Goal: Task Accomplishment & Management: Manage account settings

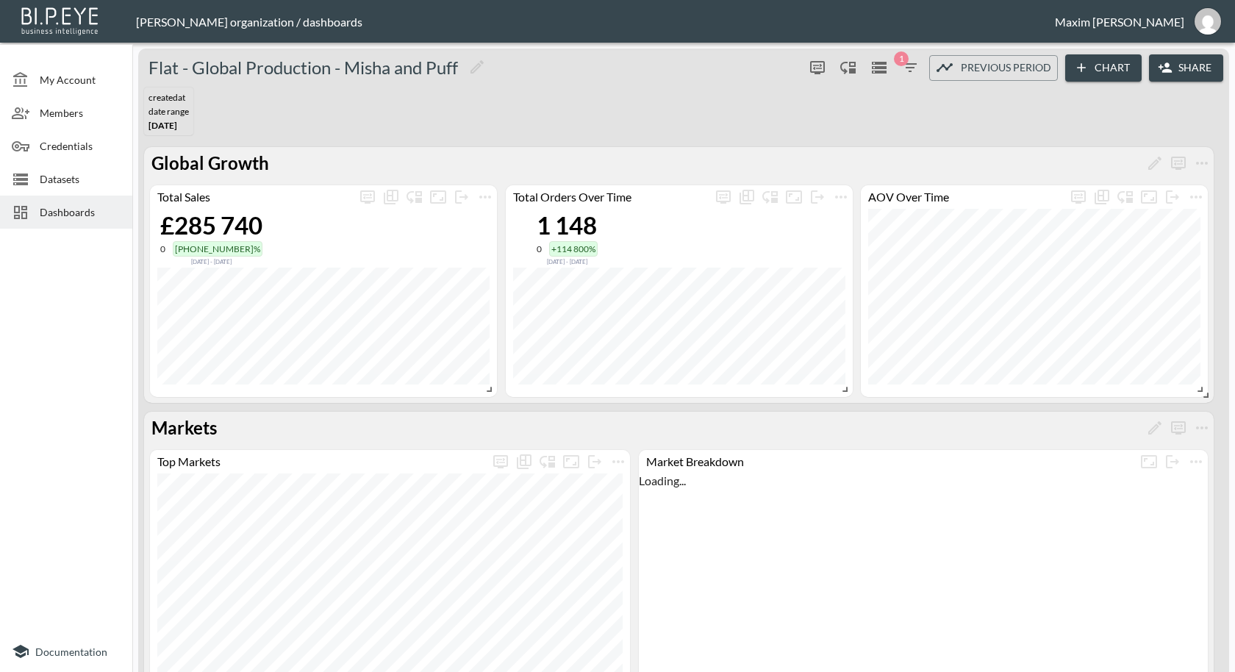
click at [56, 204] on span "Dashboards" at bounding box center [80, 211] width 81 height 15
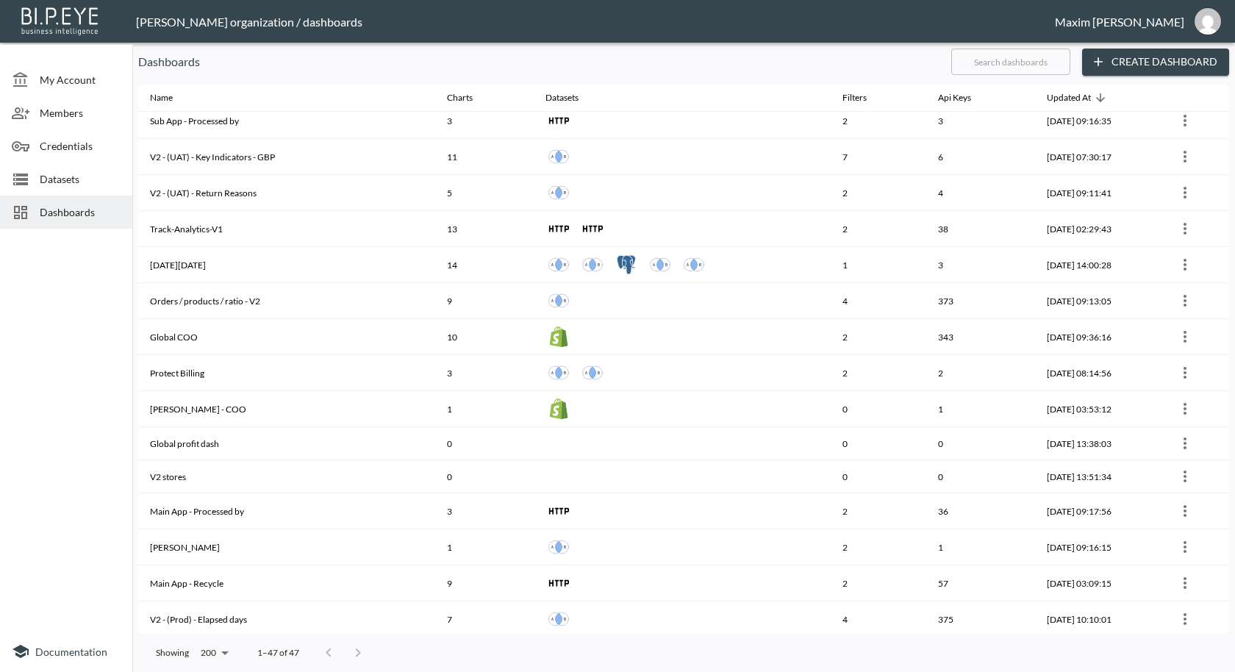
scroll to position [623, 0]
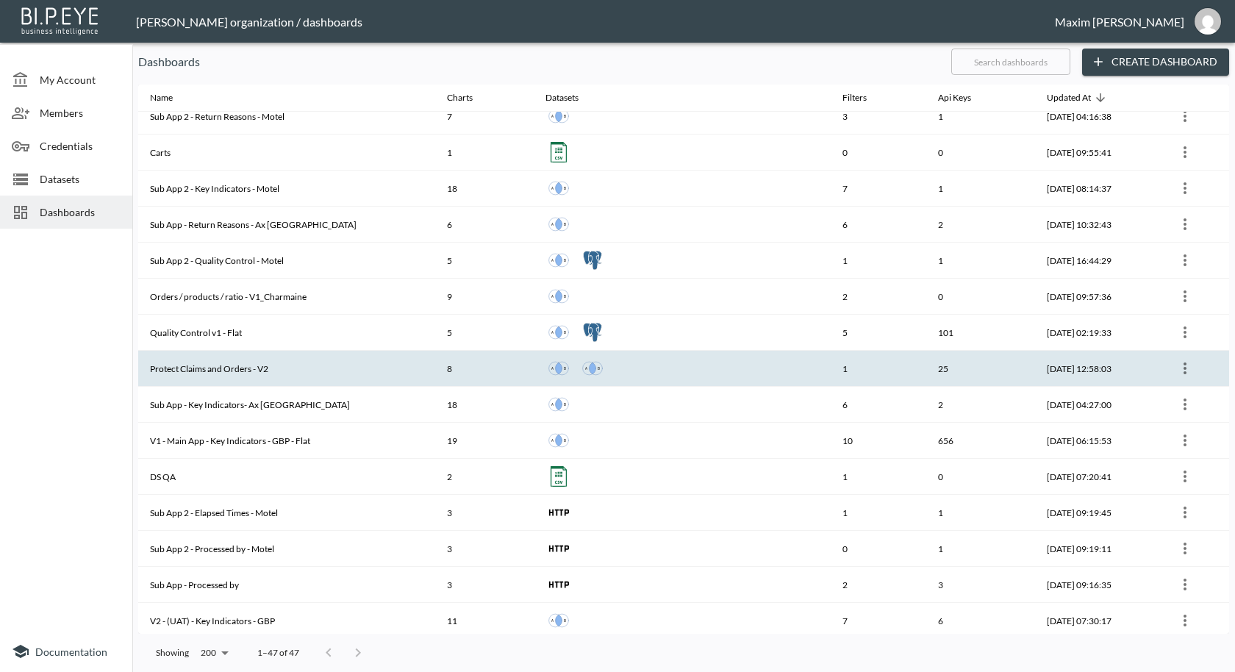
click at [223, 354] on th "Protect Claims and Orders - V2" at bounding box center [286, 369] width 297 height 36
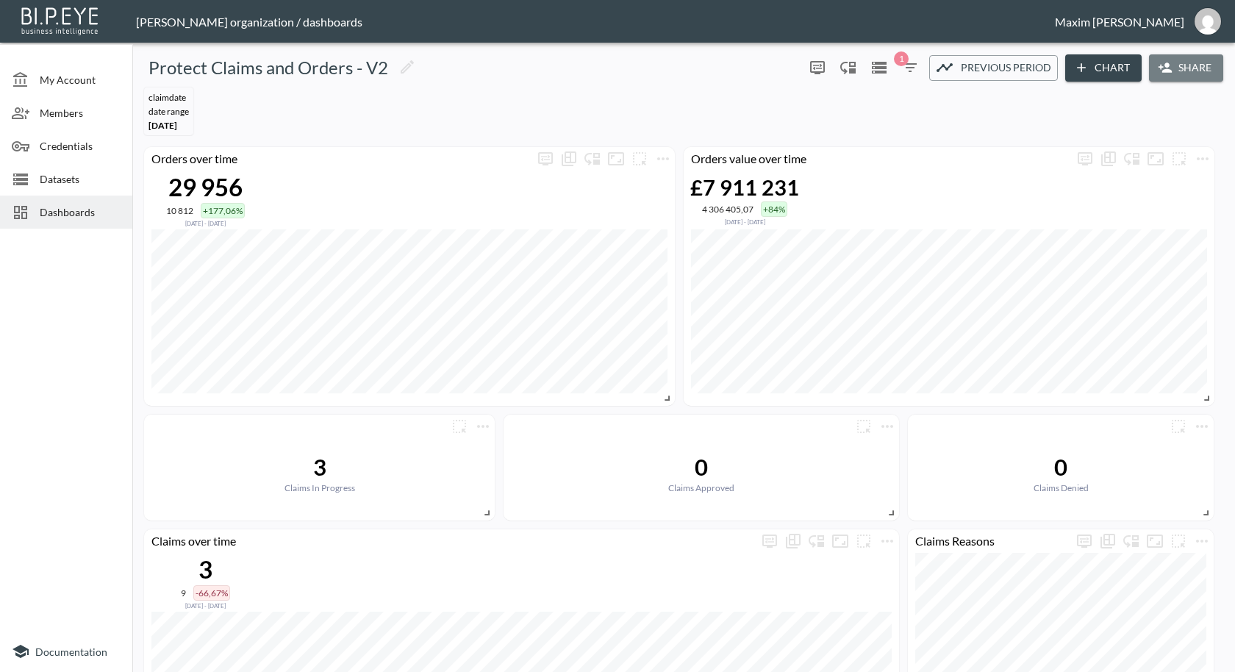
click at [1195, 79] on button "Share" at bounding box center [1186, 67] width 74 height 27
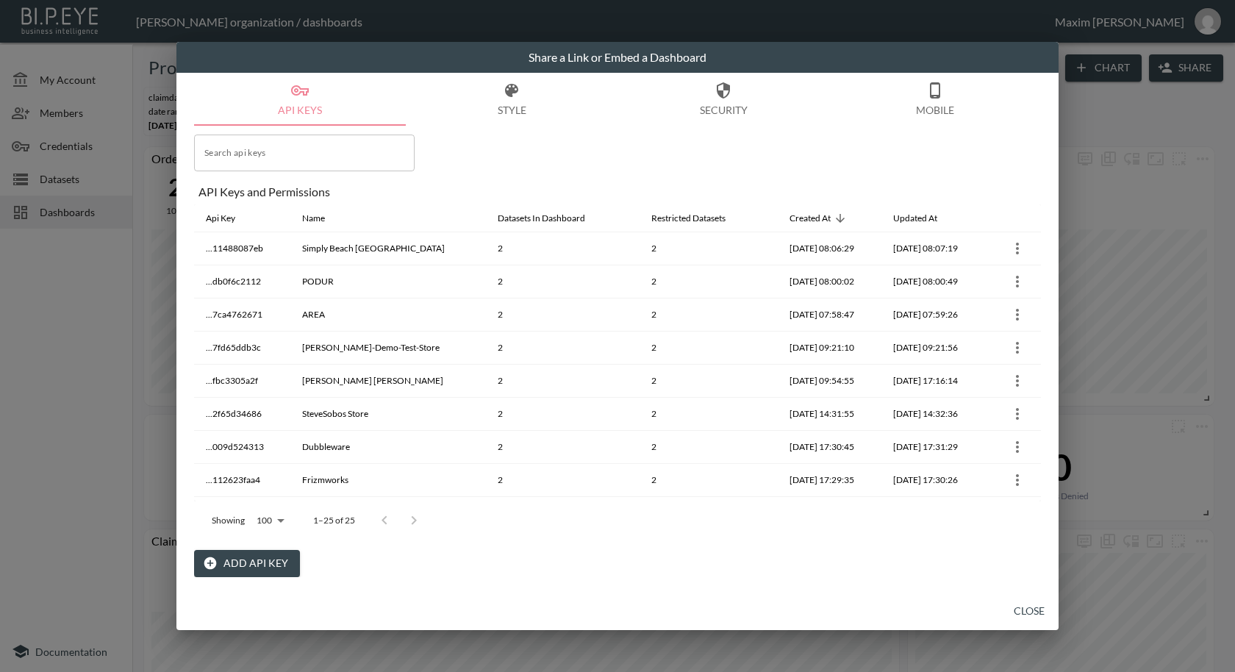
click at [233, 567] on button "Add API Key" at bounding box center [247, 563] width 106 height 27
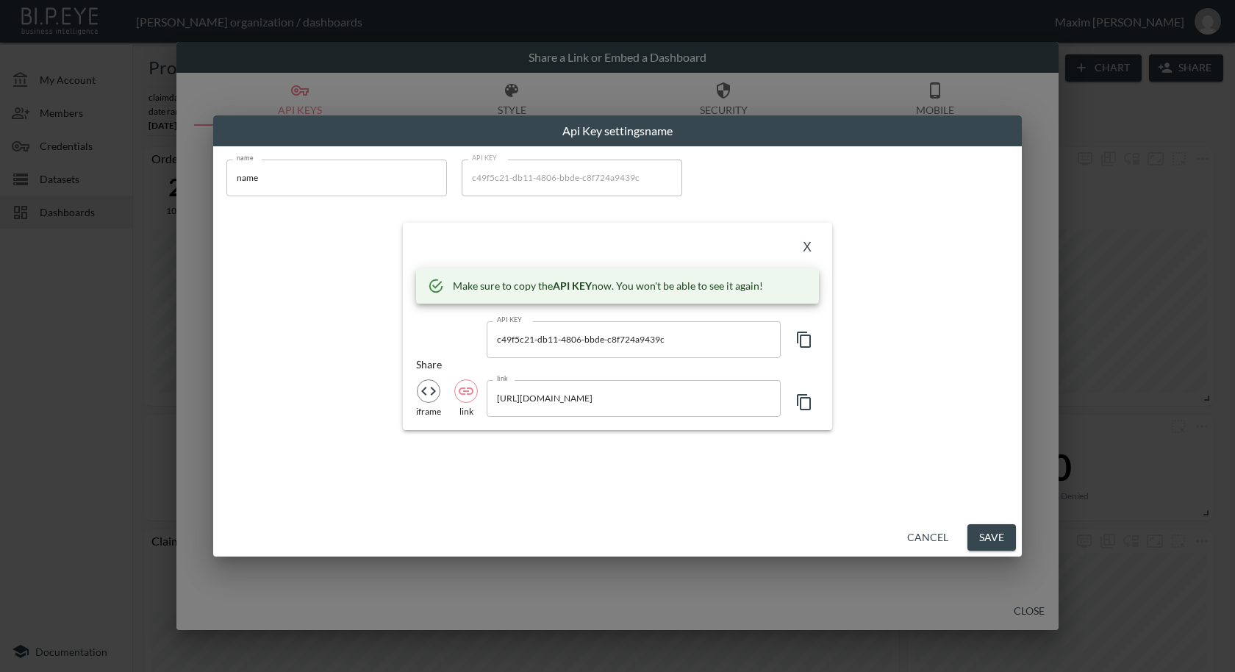
click at [804, 336] on icon "button" at bounding box center [804, 340] width 18 height 18
click at [689, 404] on input "[URL][DOMAIN_NAME]" at bounding box center [634, 398] width 294 height 37
drag, startPoint x: 541, startPoint y: 401, endPoint x: 701, endPoint y: 398, distance: 160.3
click at [701, 398] on input "[URL][DOMAIN_NAME]" at bounding box center [634, 398] width 294 height 37
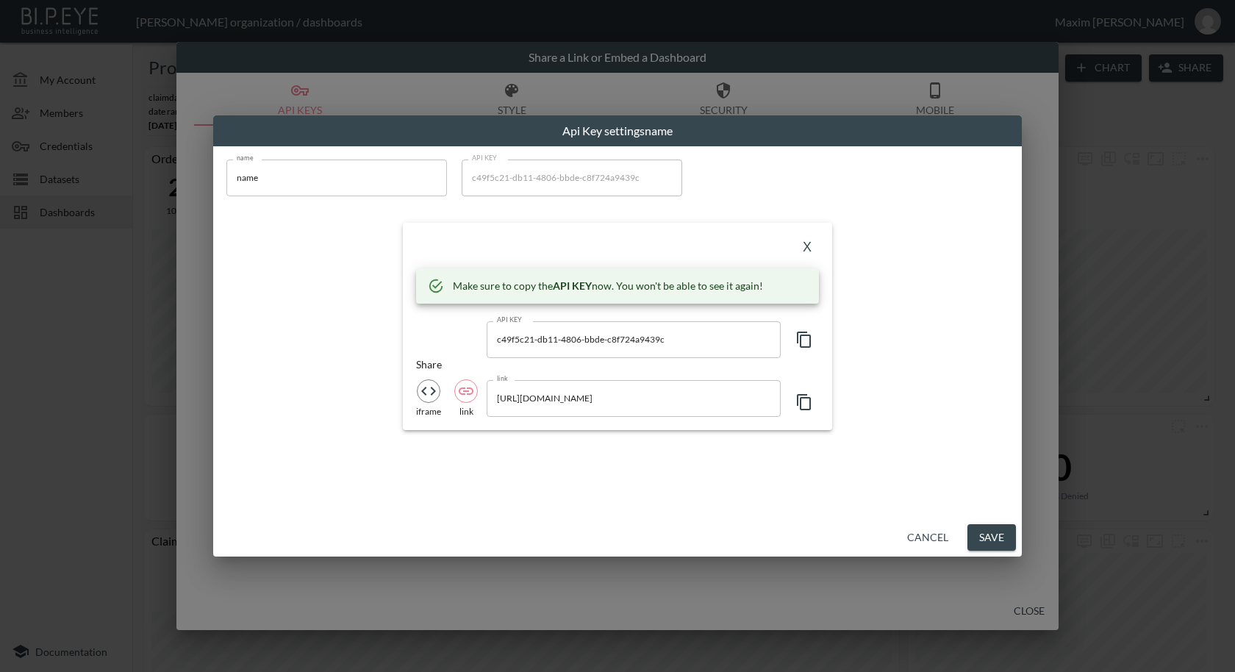
scroll to position [0, 0]
click at [296, 186] on input "name" at bounding box center [336, 178] width 221 height 37
paste input "Dandelion Antiques"
type input "Dandelion Antiques"
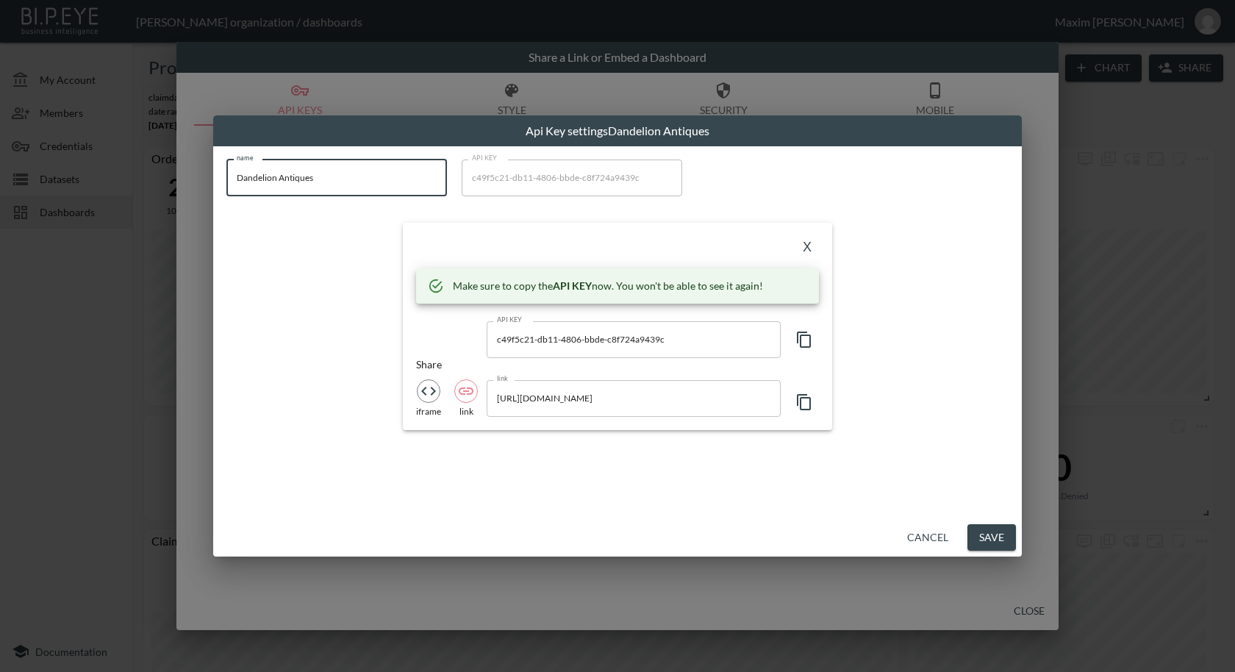
click at [801, 248] on button "X" at bounding box center [807, 248] width 24 height 24
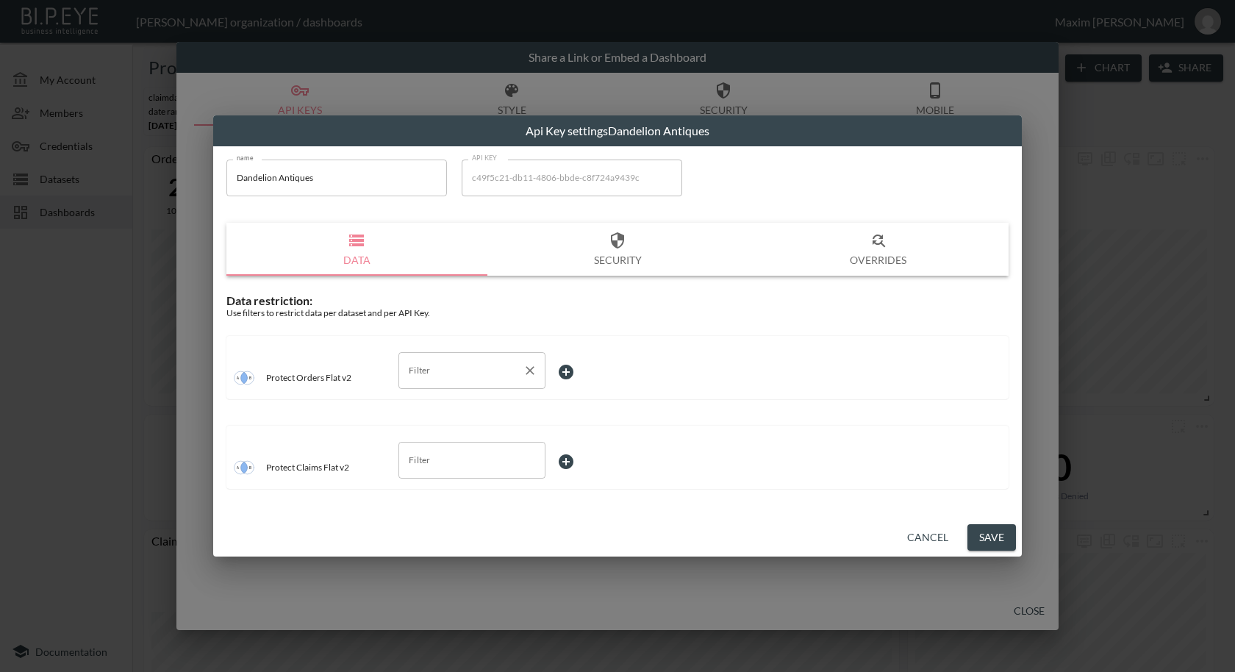
click at [479, 366] on input "Filter" at bounding box center [461, 371] width 112 height 24
click at [454, 423] on span "swapId" at bounding box center [471, 426] width 123 height 13
type input "swapId"
click at [562, 376] on body "BI.P.EYE, Interactive Analytics Dashboards - app [PERSON_NAME] organization / d…" at bounding box center [617, 336] width 1235 height 672
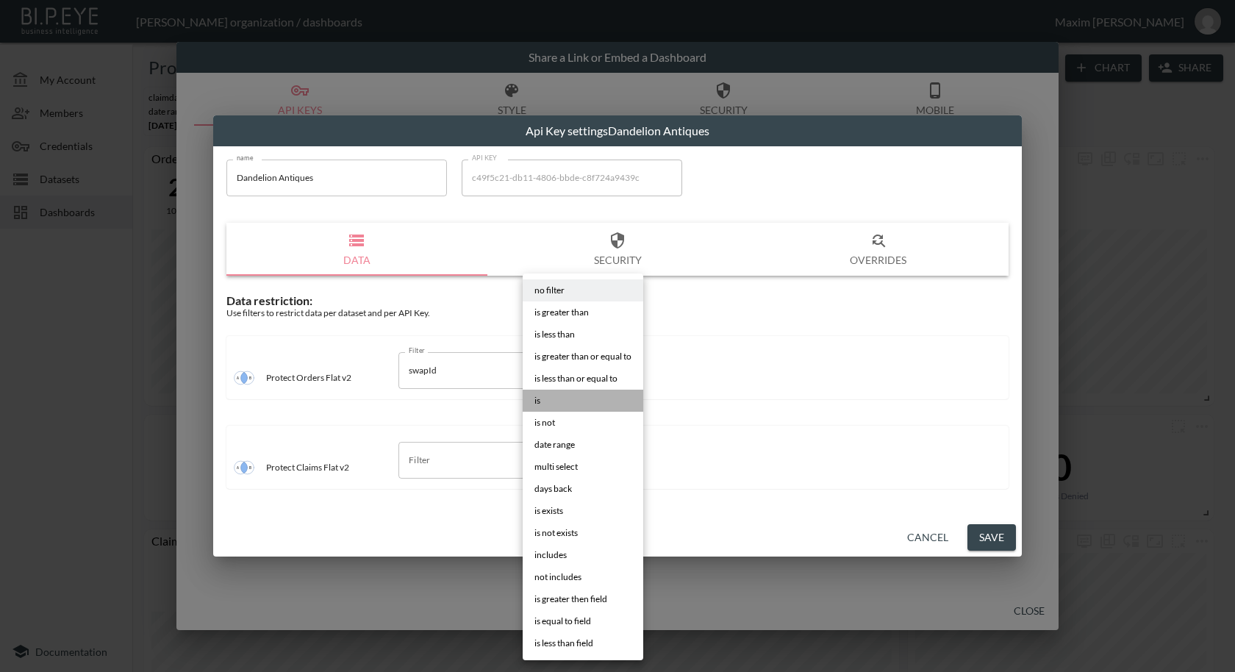
click at [561, 405] on li "is" at bounding box center [583, 401] width 121 height 22
type input "is"
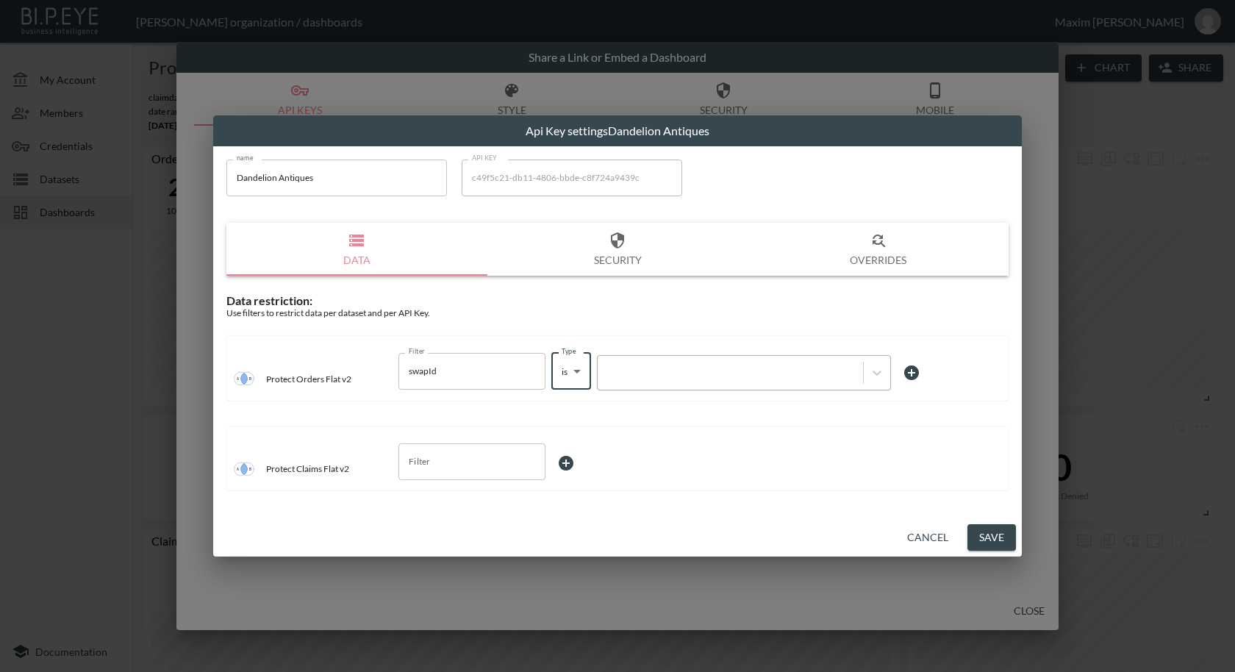
click at [648, 379] on div at bounding box center [730, 372] width 265 height 20
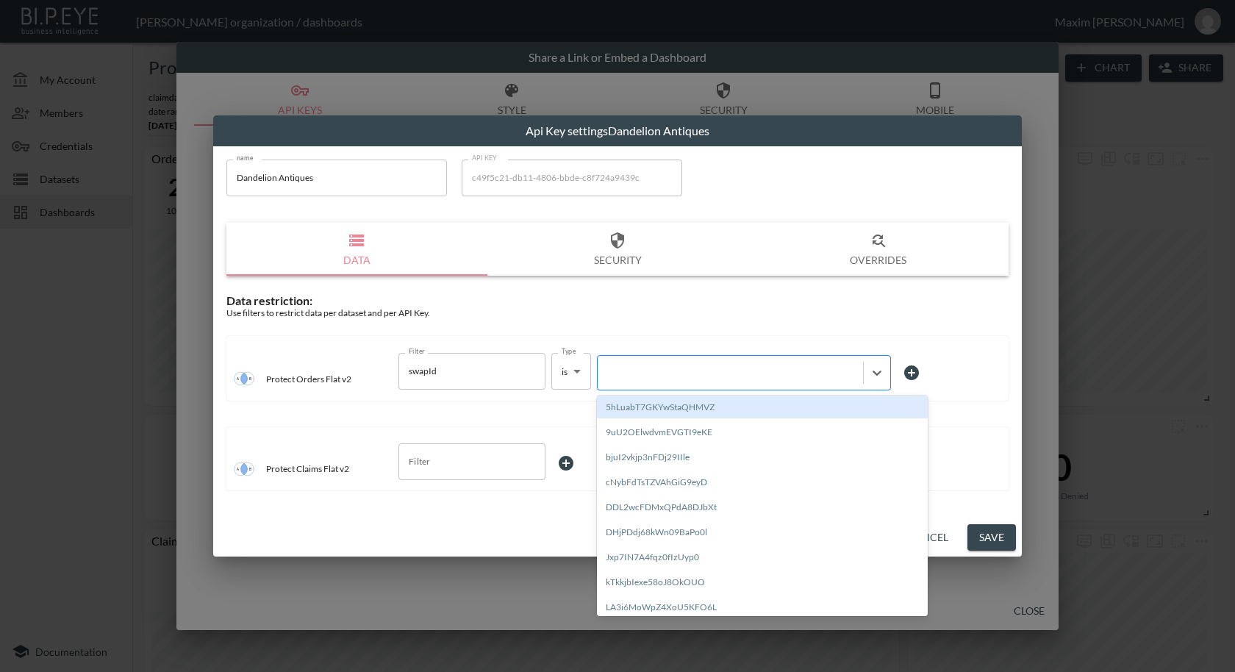
paste input "jpNSZGC5XfXqoZqGlOvD"
type input "jpNSZGC5XfXqoZqGlOvD"
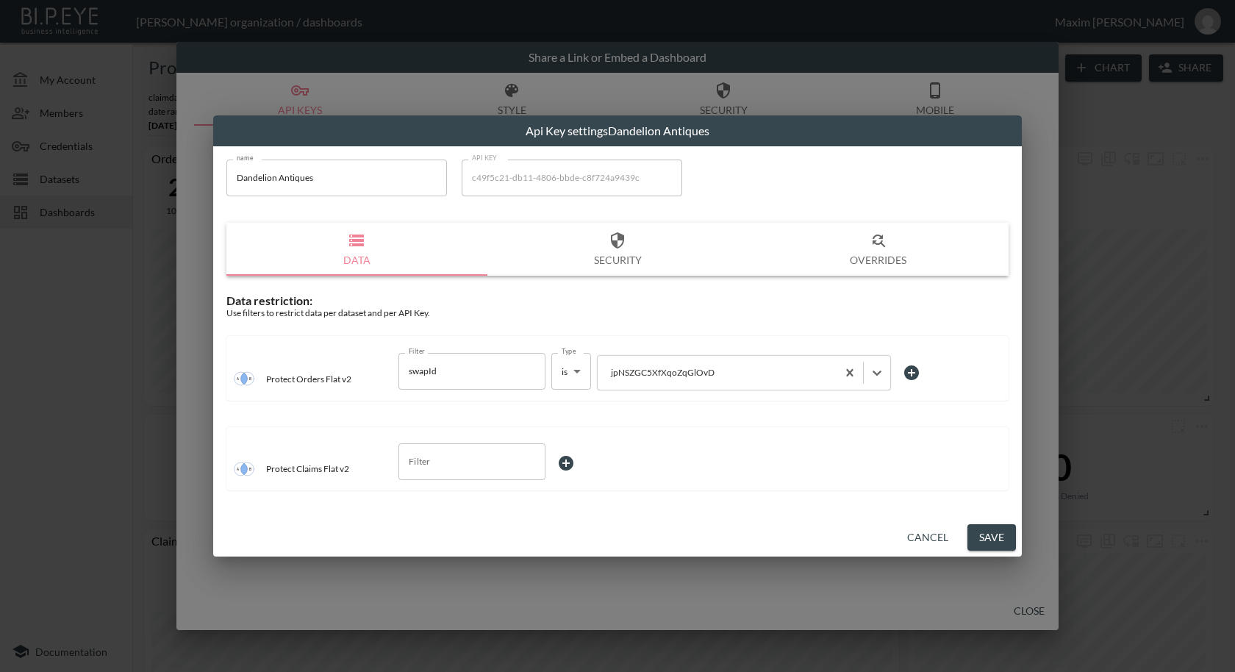
click at [556, 416] on div "Data restriction: Use filters to restrict data per dataset and per API Key. Pro…" at bounding box center [617, 396] width 782 height 206
click at [459, 473] on div "Filter" at bounding box center [471, 461] width 147 height 37
click at [447, 540] on span "swapId" at bounding box center [471, 540] width 123 height 13
type input "swapId"
click at [569, 451] on body "BI.P.EYE, Interactive Analytics Dashboards - app [PERSON_NAME] organization / d…" at bounding box center [617, 336] width 1235 height 672
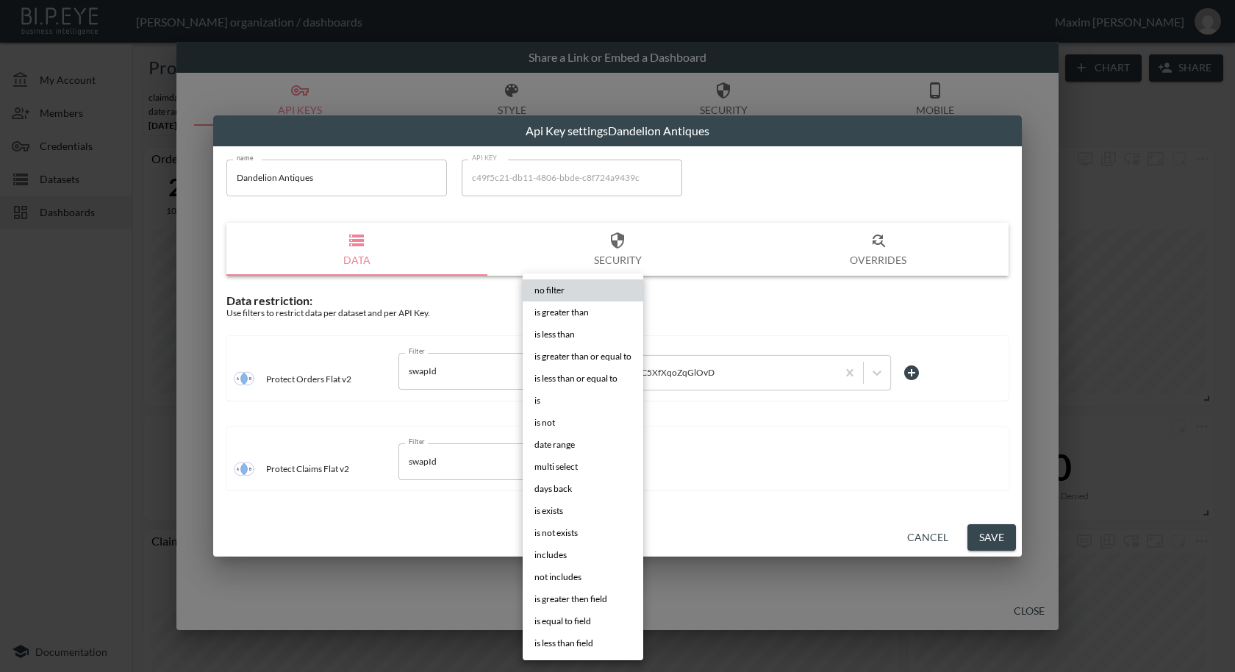
click at [559, 407] on li "is" at bounding box center [583, 401] width 121 height 22
type input "is"
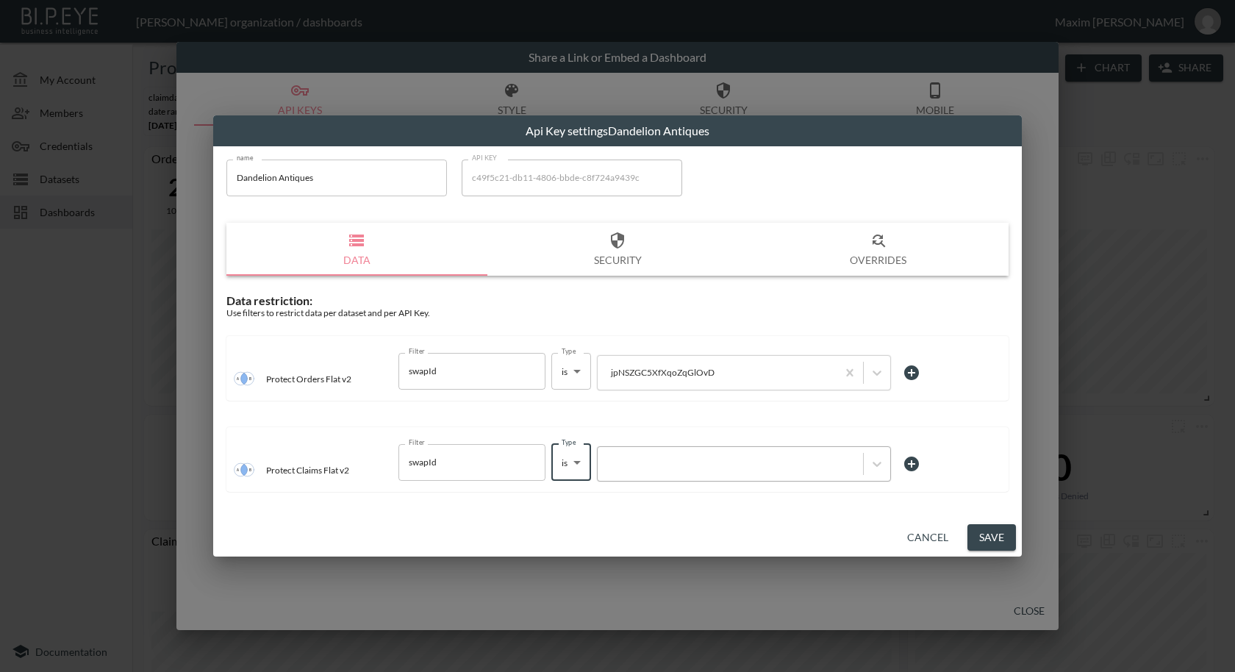
click at [626, 476] on div at bounding box center [744, 463] width 294 height 35
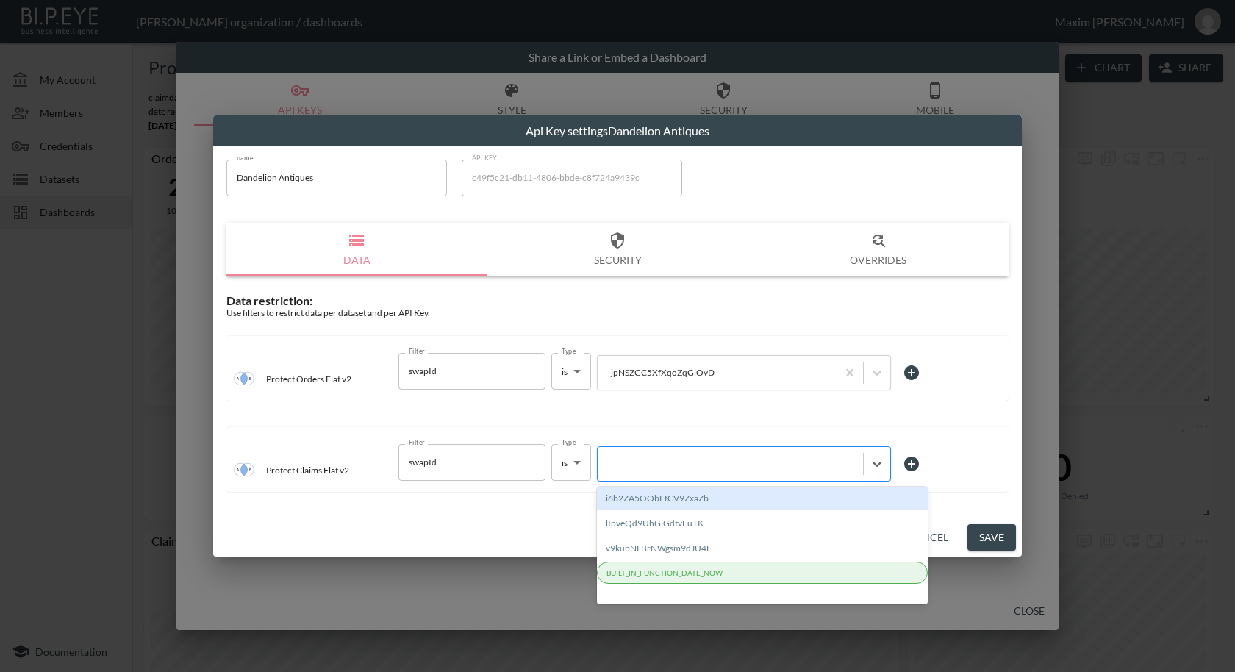
paste input "jpNSZGC5XfXqoZqGlOvD"
type input "jpNSZGC5XfXqoZqGlOvD"
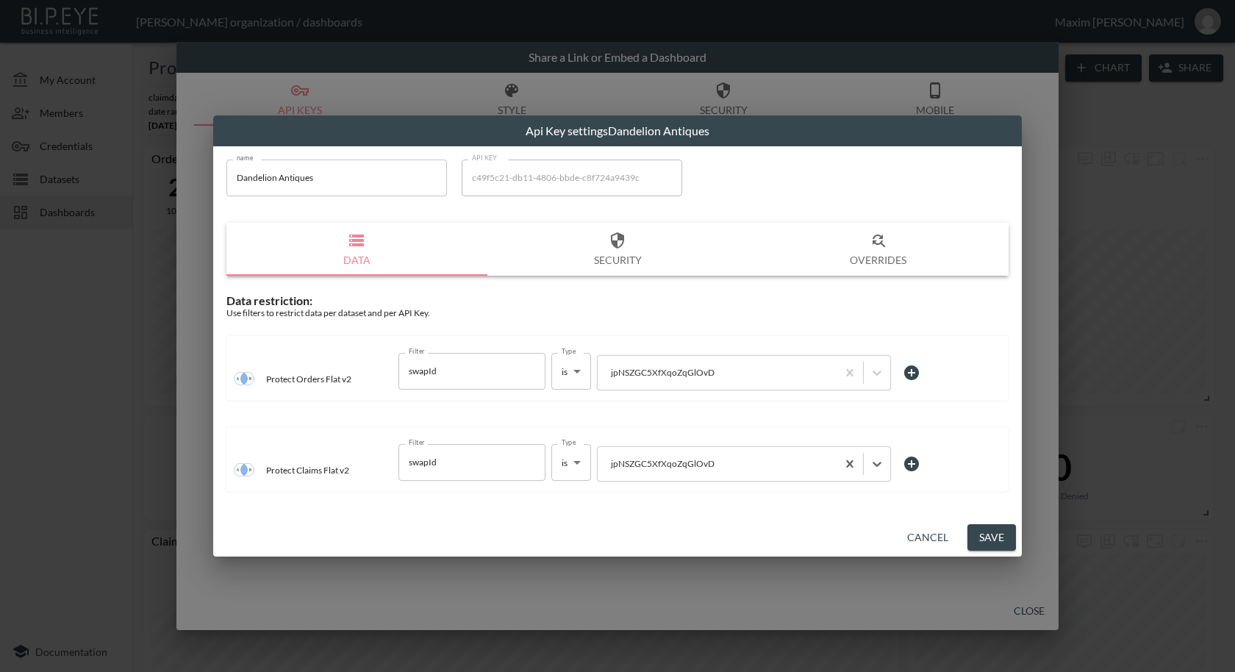
click at [686, 429] on div "Protect Claims Flat v2 Filter swapId Filter Type is is Type option Create "jpNS…" at bounding box center [617, 459] width 782 height 65
click at [987, 534] on button "Save" at bounding box center [991, 537] width 49 height 27
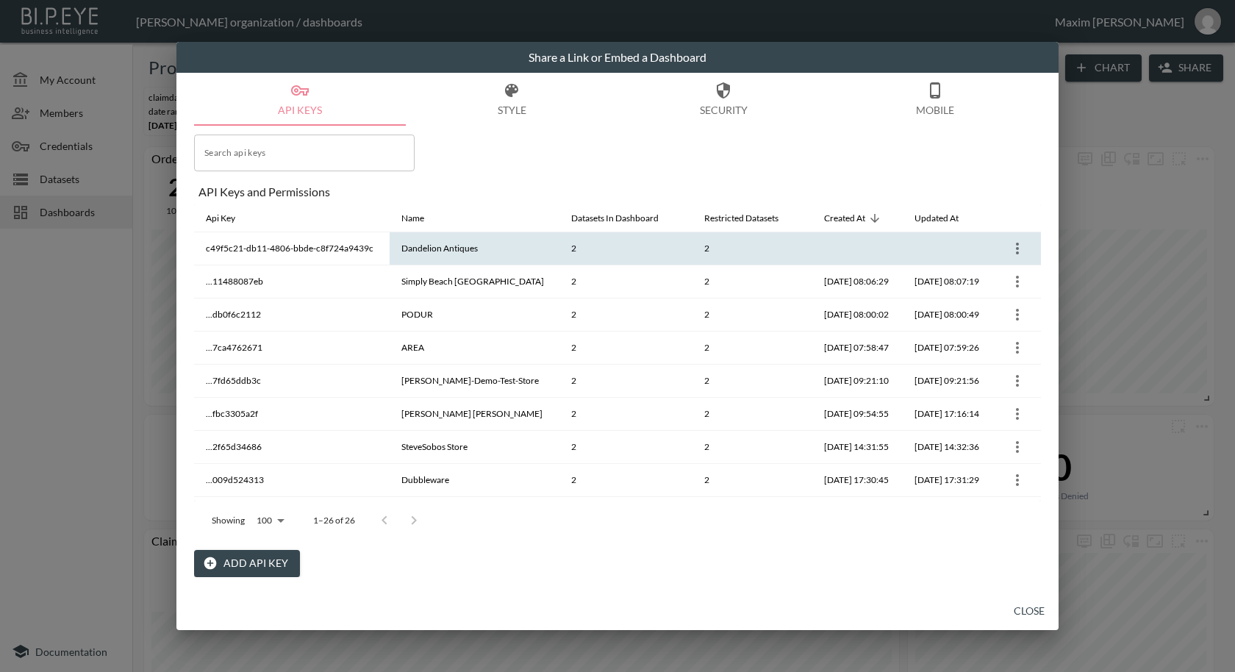
click at [1017, 248] on icon "more" at bounding box center [1018, 249] width 18 height 18
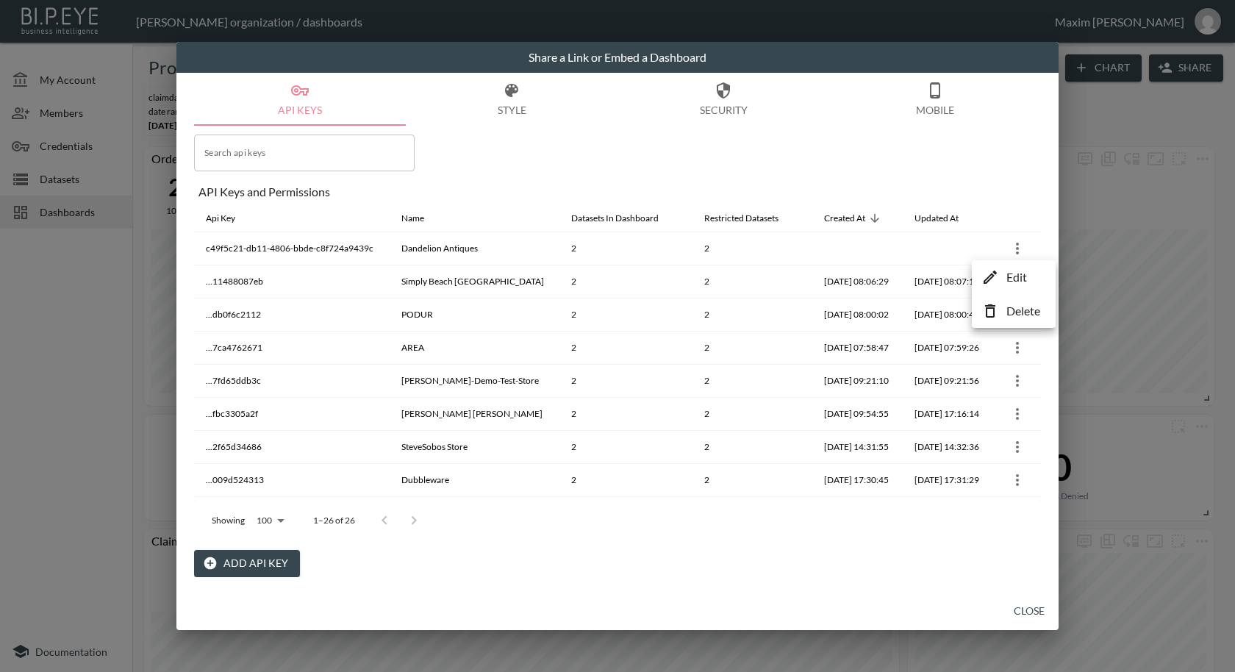
click at [1027, 315] on p "Delete" at bounding box center [1023, 311] width 34 height 18
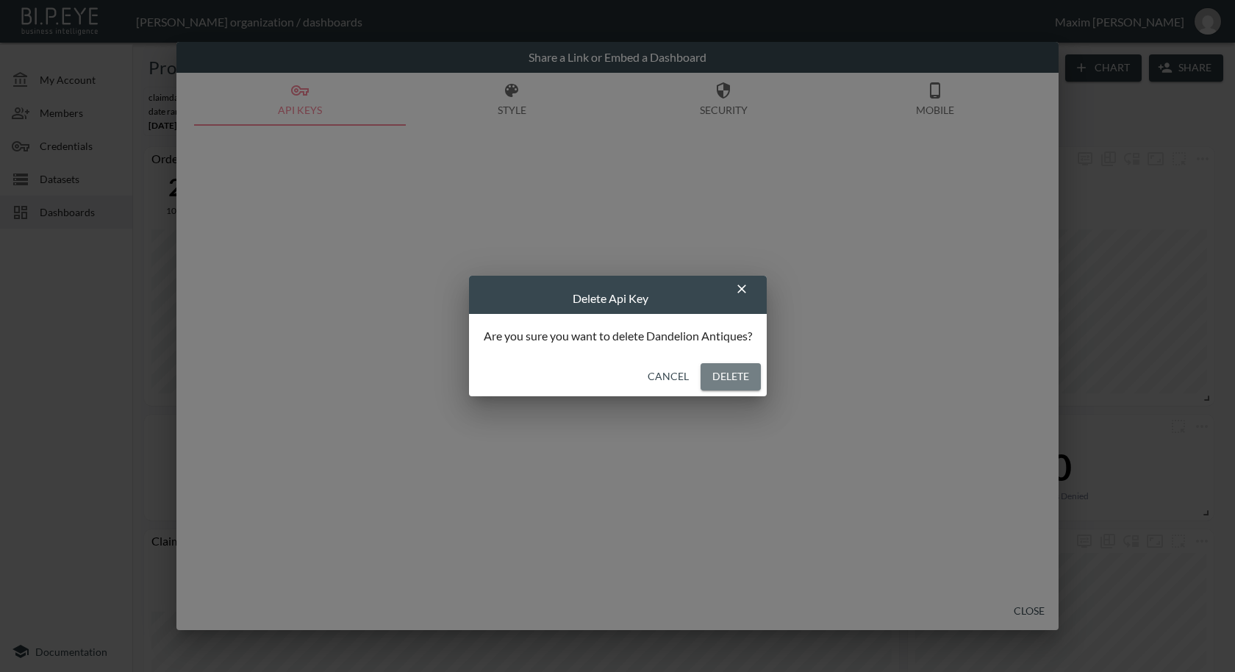
click at [740, 378] on button "Delete" at bounding box center [731, 376] width 60 height 27
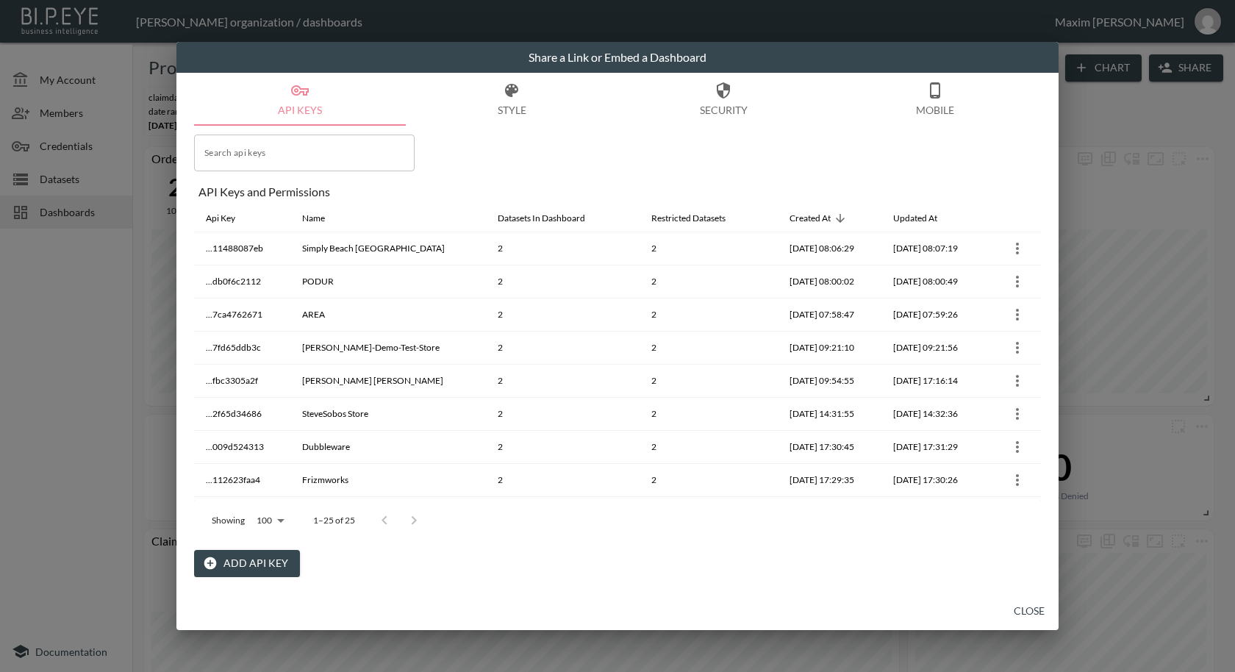
click at [231, 564] on button "Add API Key" at bounding box center [247, 563] width 106 height 27
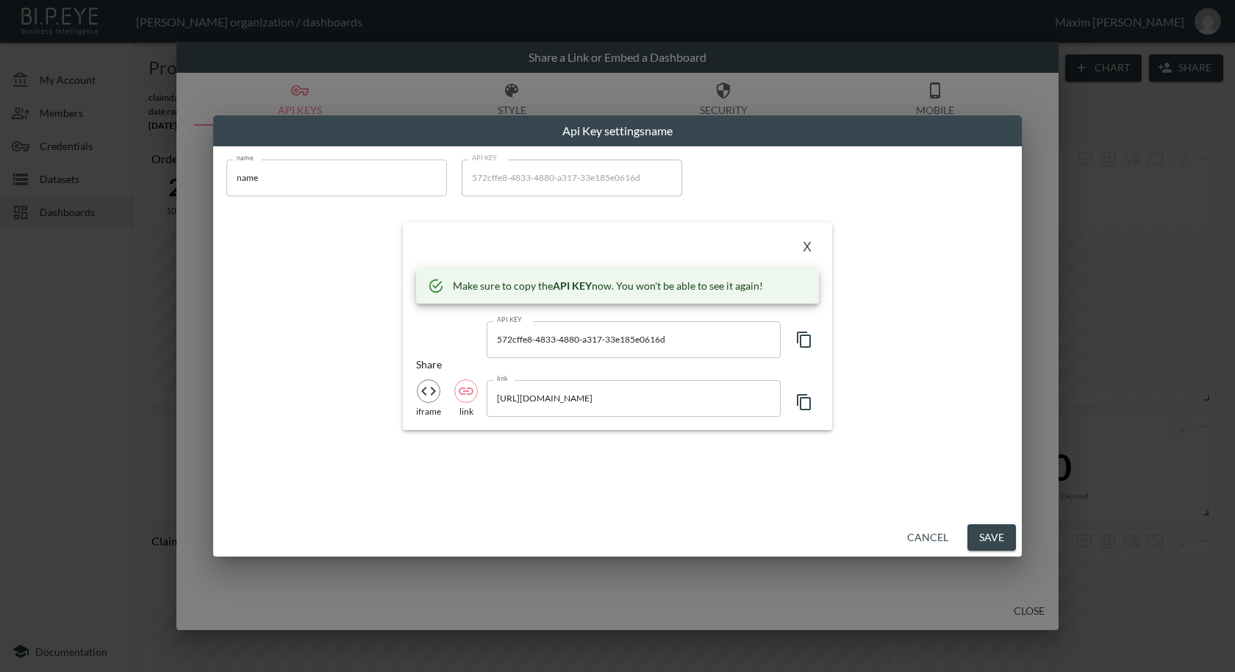
click at [805, 342] on icon "button" at bounding box center [804, 340] width 18 height 18
click at [736, 400] on input "[URL][DOMAIN_NAME]" at bounding box center [634, 398] width 294 height 37
drag, startPoint x: 570, startPoint y: 397, endPoint x: 731, endPoint y: 392, distance: 161.8
click at [731, 392] on input "[URL][DOMAIN_NAME]" at bounding box center [634, 398] width 294 height 37
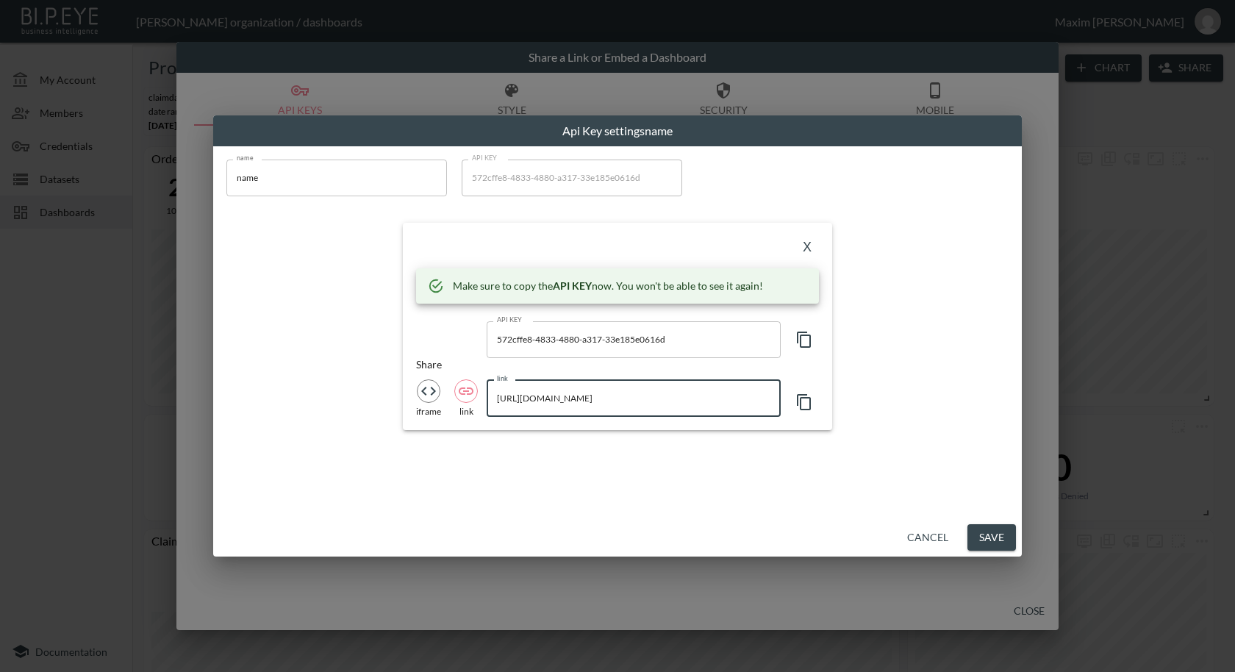
scroll to position [0, 0]
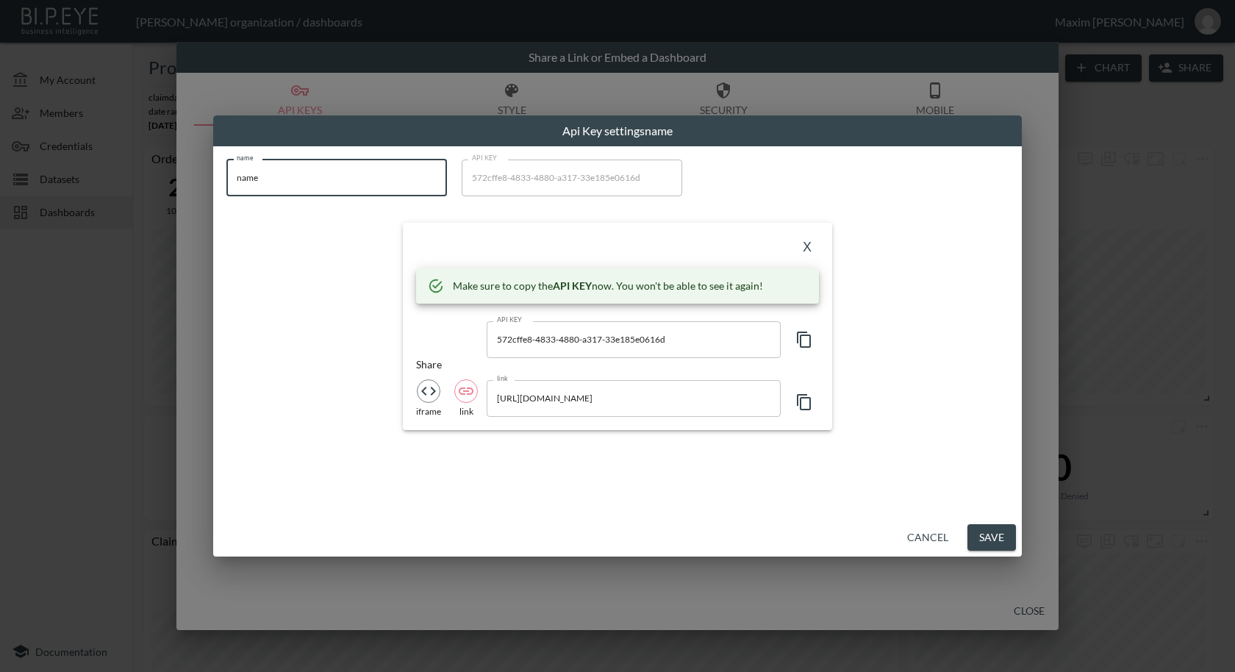
click at [310, 176] on input "name" at bounding box center [336, 178] width 221 height 37
paste input "Dandelion Antiques"
type input "Dandelion Antiques"
click at [806, 241] on button "X" at bounding box center [807, 248] width 24 height 24
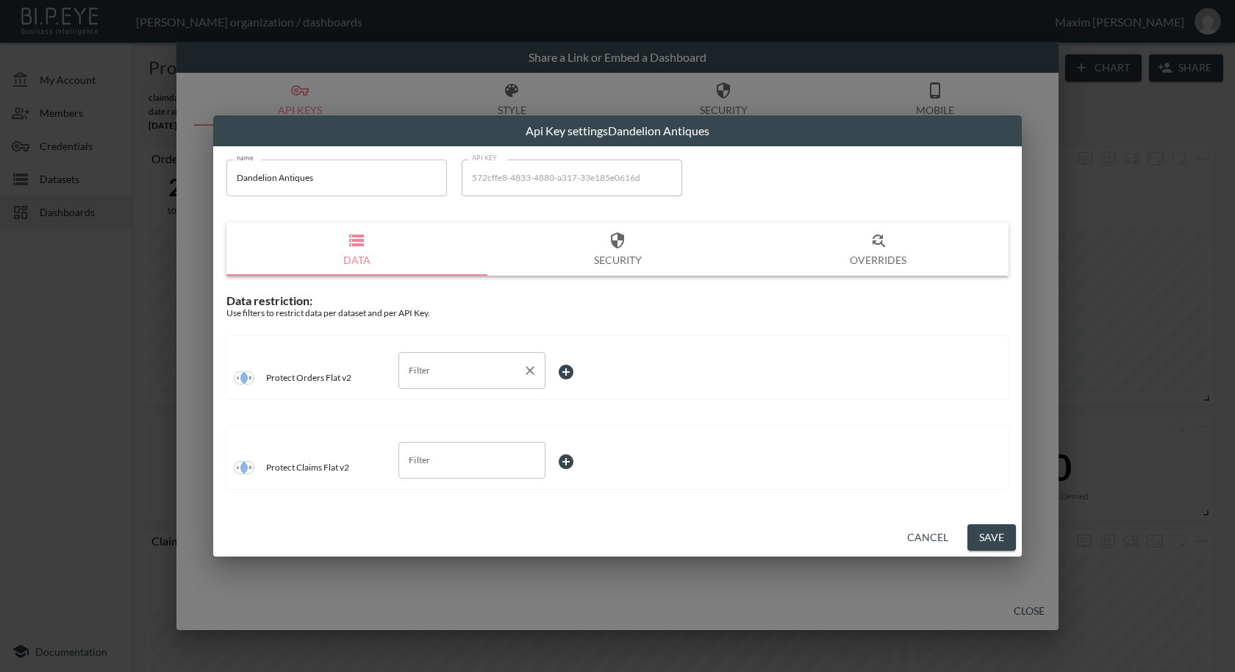
click at [414, 380] on input "Filter" at bounding box center [461, 371] width 112 height 24
click at [422, 423] on span "swapId" at bounding box center [471, 426] width 123 height 13
type input "swapId"
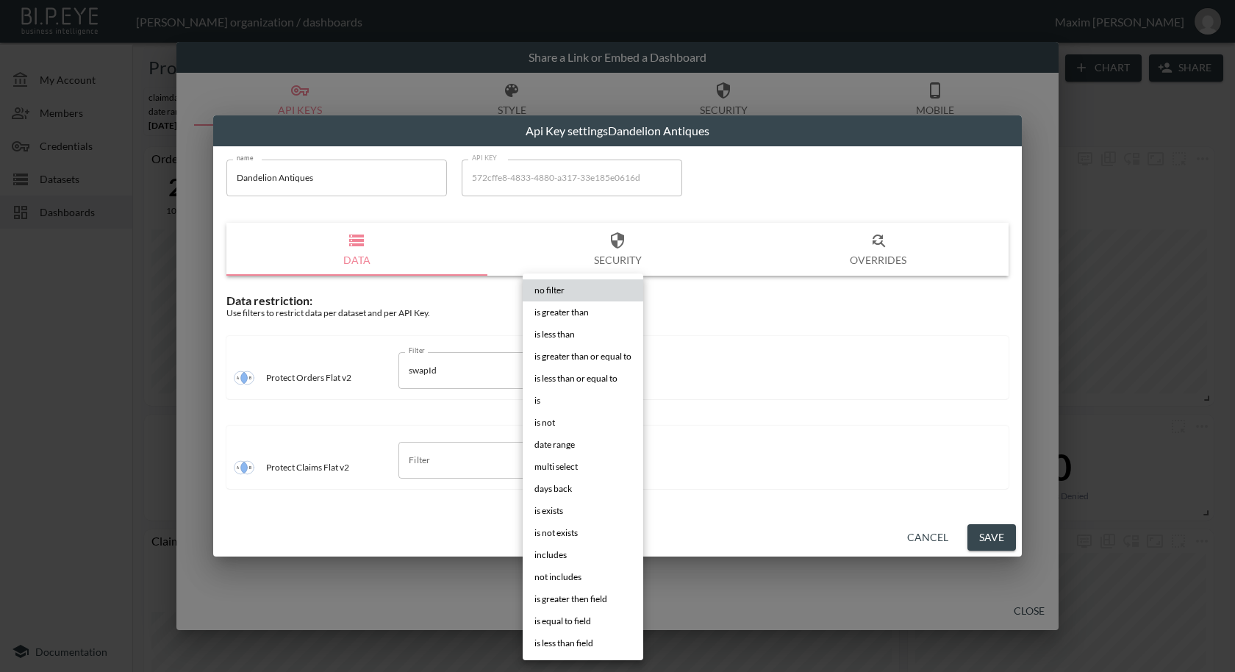
click at [591, 374] on body "BI.P.EYE, Interactive Analytics Dashboards - app [PERSON_NAME] organization / d…" at bounding box center [617, 336] width 1235 height 672
click at [576, 405] on li "is" at bounding box center [583, 401] width 121 height 22
type input "is"
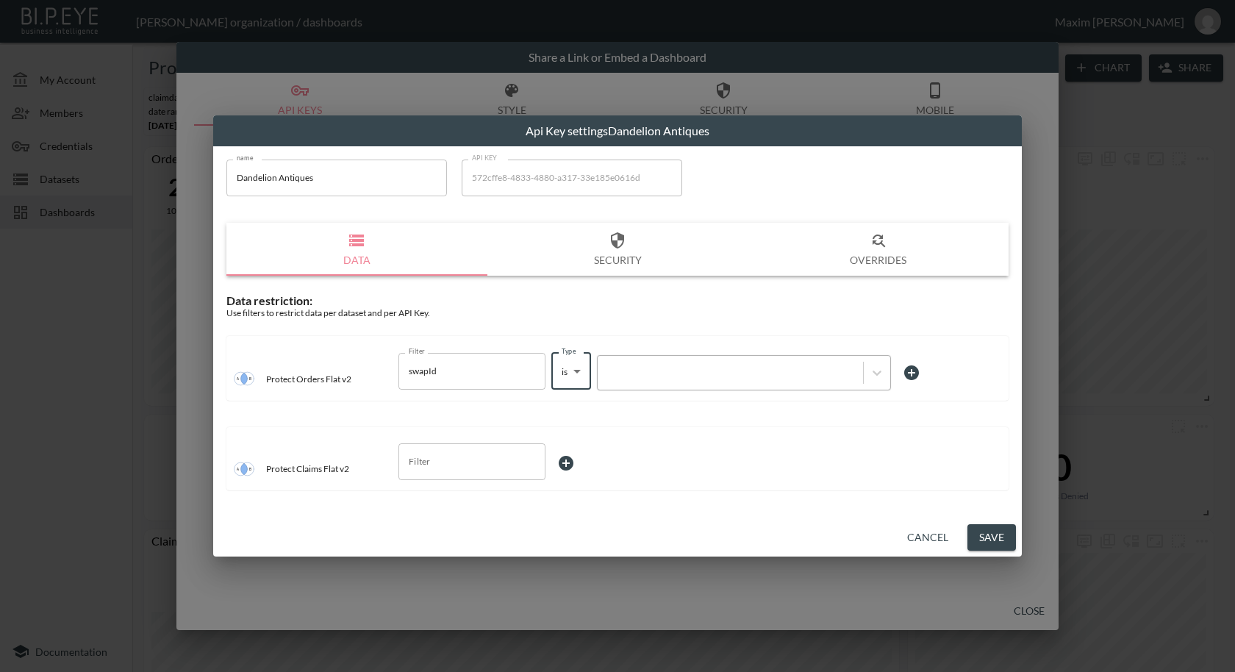
click at [654, 380] on div at bounding box center [730, 372] width 265 height 20
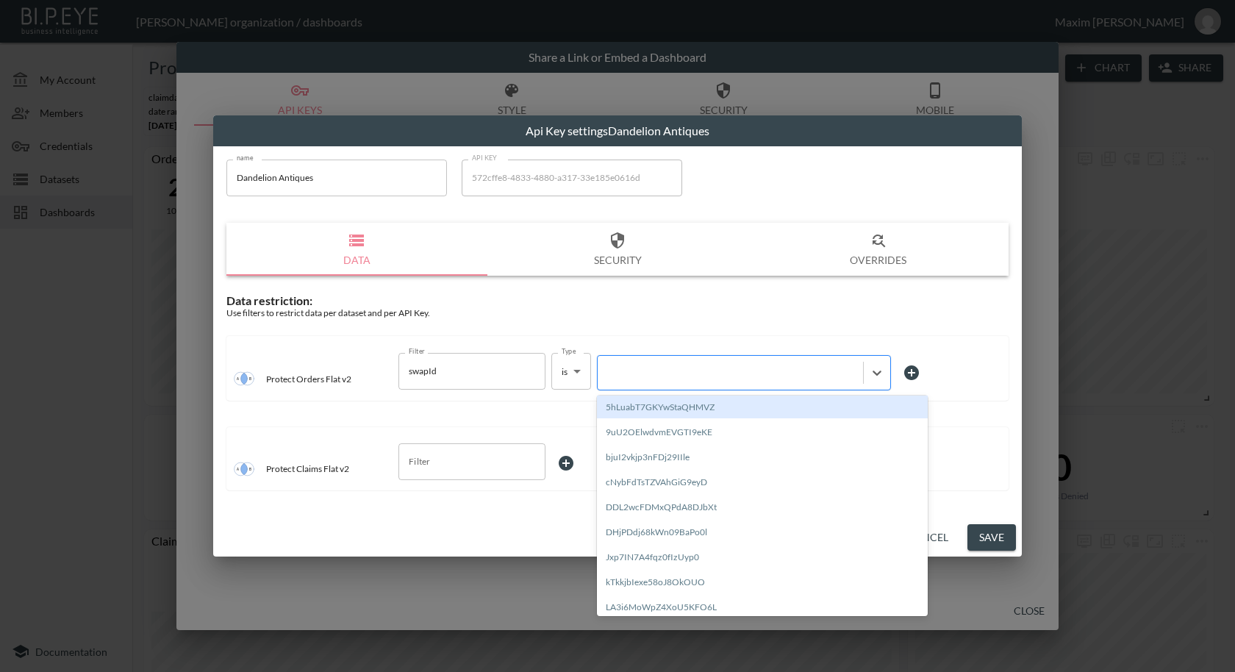
paste input "jpNSZGC5XfXqoZqGlOvD"
type input "jpNSZGC5XfXqoZqGlOvD"
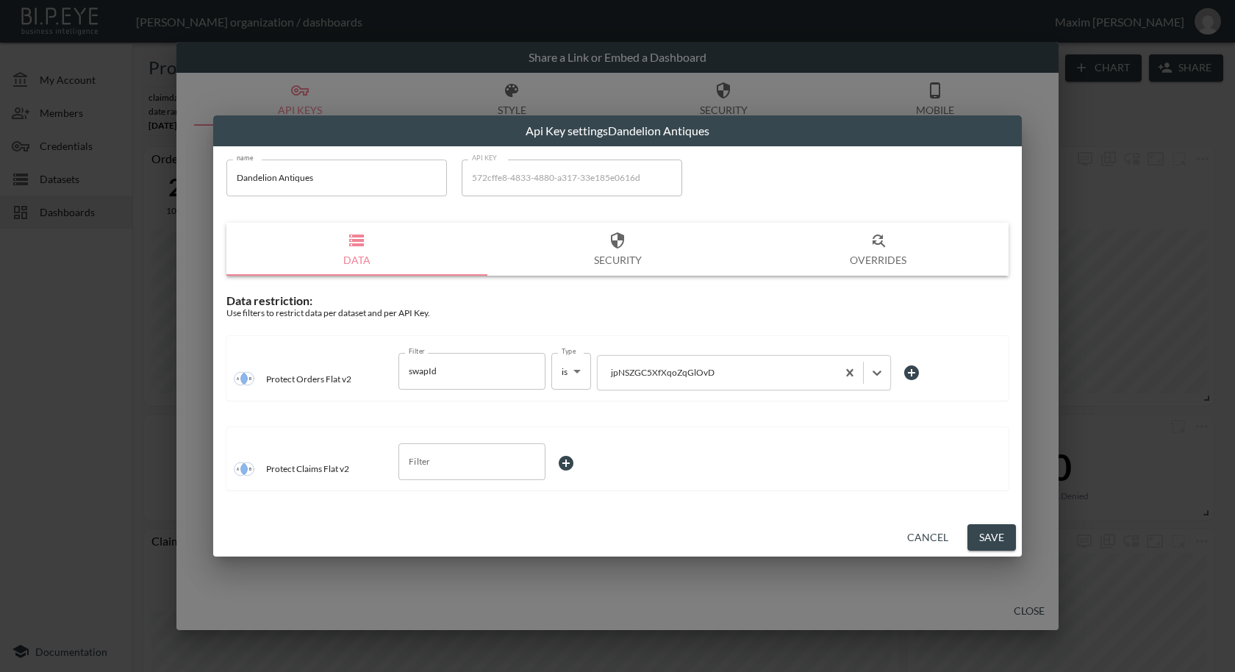
click at [528, 420] on div "Data restriction: Use filters to restrict data per dataset and per API Key. Pro…" at bounding box center [617, 396] width 782 height 206
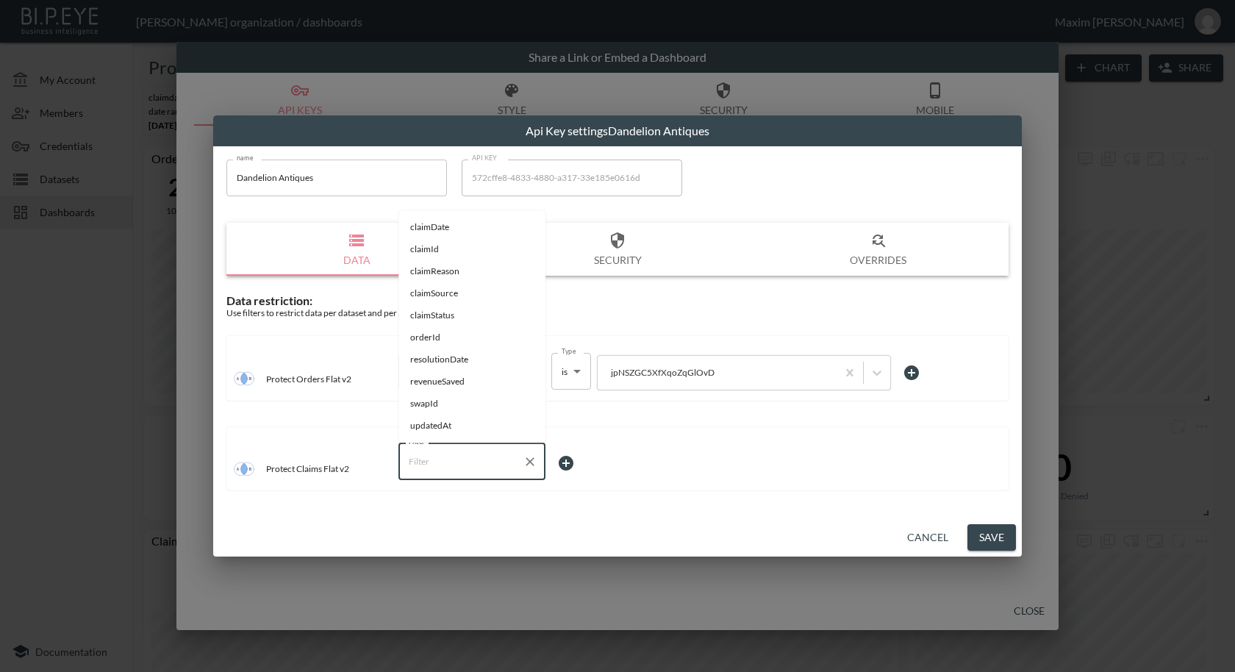
click at [493, 455] on input "Filter" at bounding box center [461, 462] width 112 height 24
click at [454, 541] on span "swapId" at bounding box center [471, 540] width 123 height 13
type input "swapId"
click at [578, 465] on body "BI.P.EYE, Interactive Analytics Dashboards - app [PERSON_NAME] organization / d…" at bounding box center [617, 336] width 1235 height 672
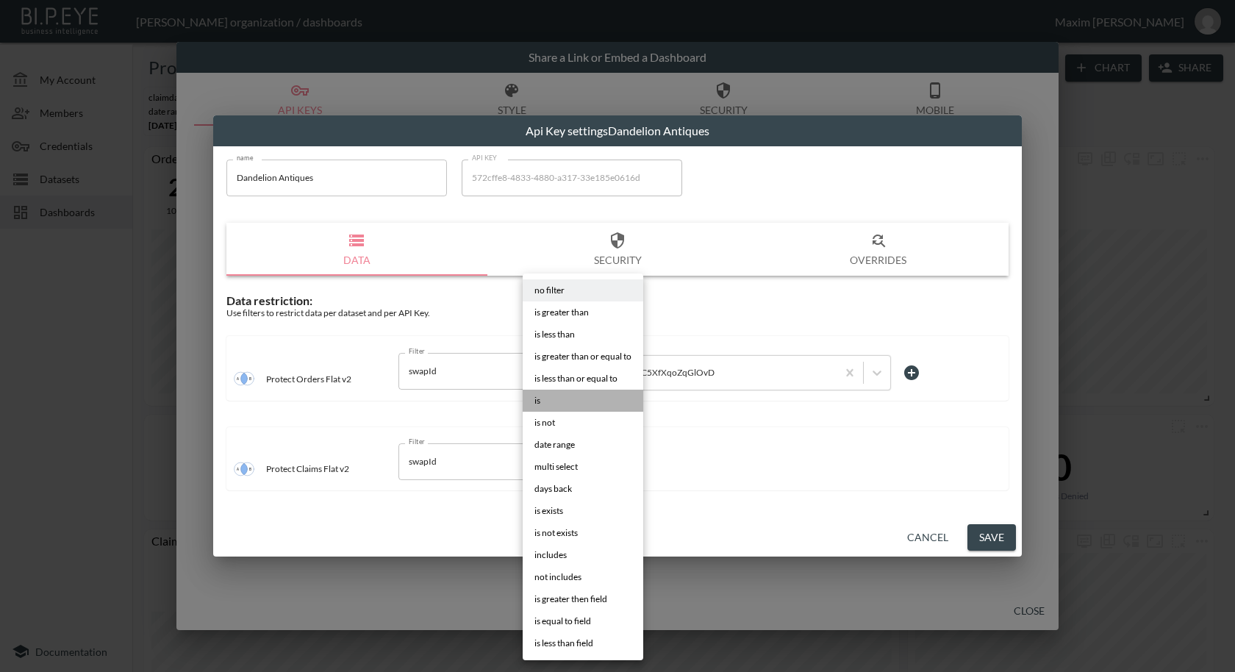
click at [568, 396] on li "is" at bounding box center [583, 401] width 121 height 22
type input "is"
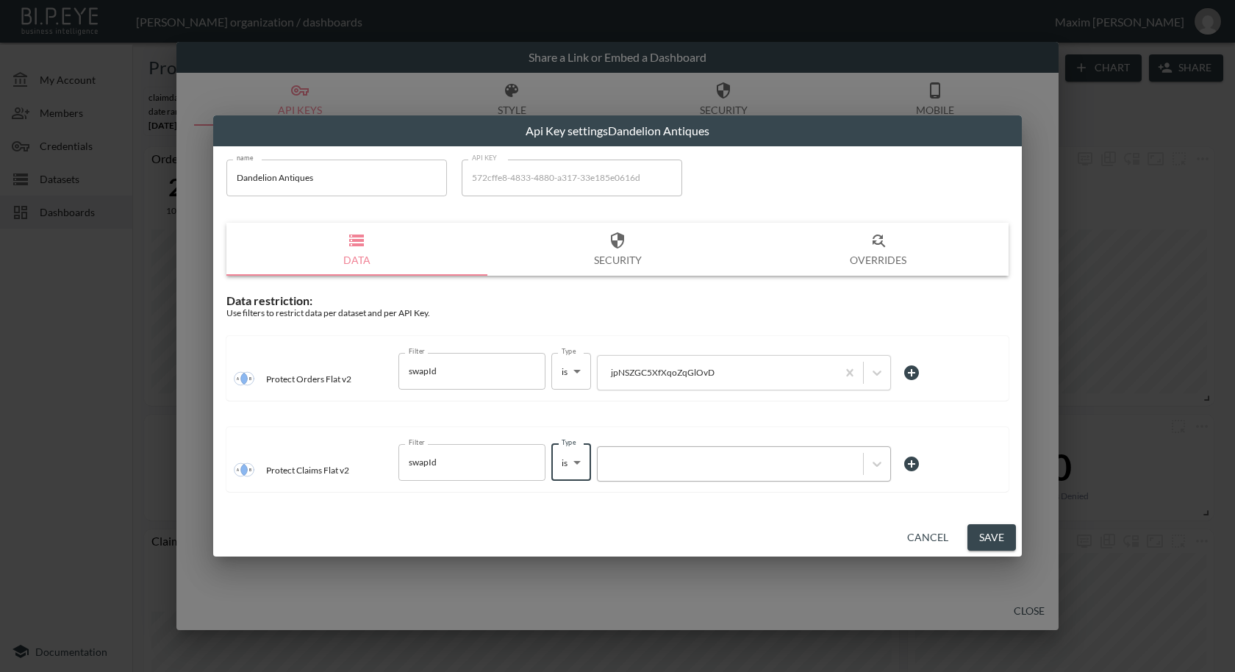
click at [663, 462] on div at bounding box center [730, 464] width 251 height 14
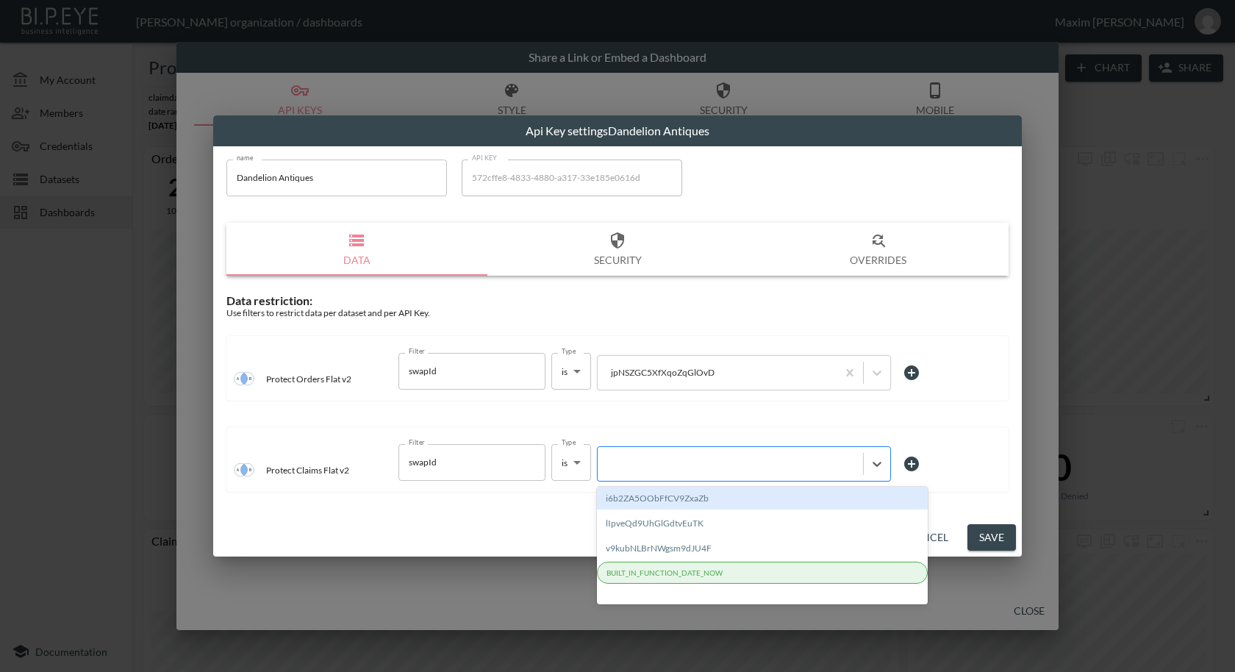
paste input "jpNSZGC5XfXqoZqGlOvD"
type input "jpNSZGC5XfXqoZqGlOvD"
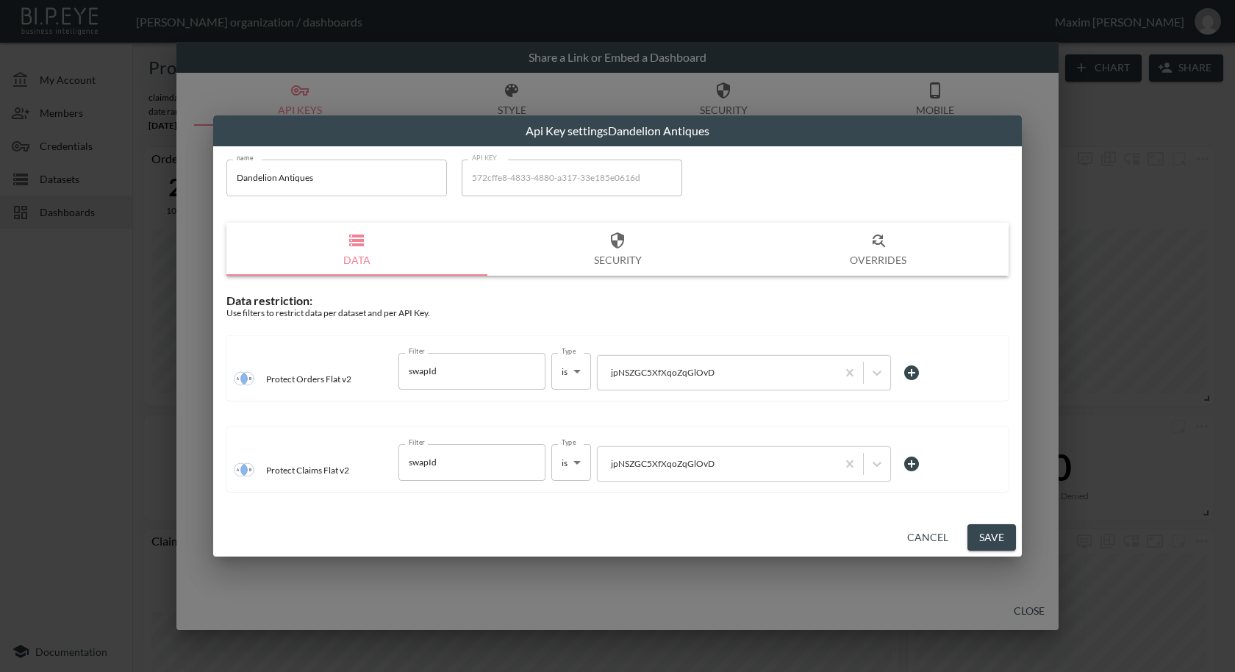
click at [698, 429] on div "Protect Claims Flat v2 Filter swapId Filter Type is is Type jpNSZGC5XfXqoZqGlOvD" at bounding box center [617, 459] width 782 height 65
click at [996, 544] on button "Save" at bounding box center [991, 537] width 49 height 27
